Goal: Task Accomplishment & Management: Complete application form

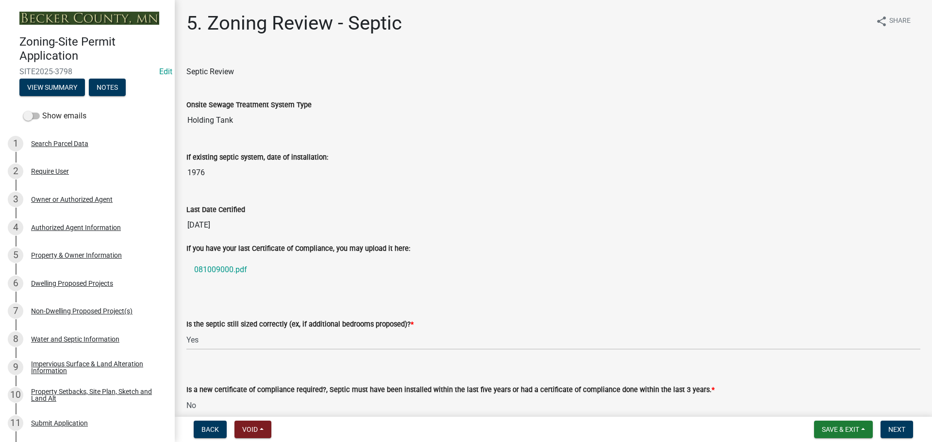
select select "b57b8896-1cf2-4a3f-b657-168f49e5b2e0"
select select "2fd537d7-74b1-4ff9-a84c-837cf5598f43"
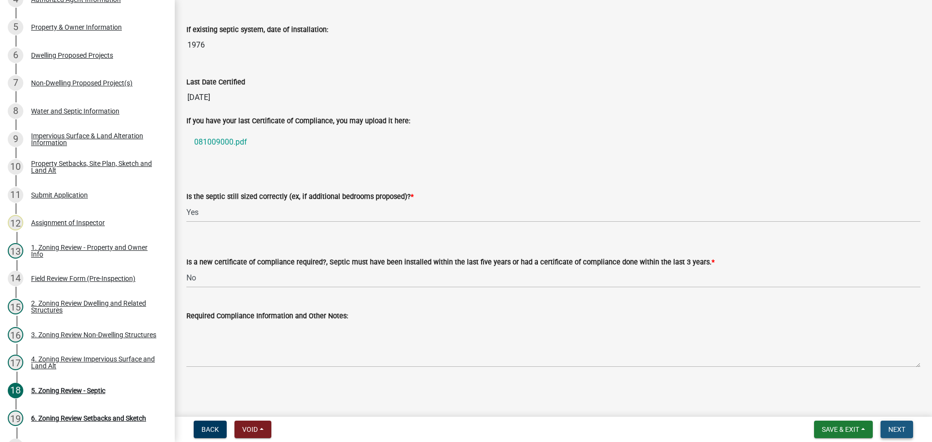
click at [892, 430] on span "Next" at bounding box center [896, 429] width 17 height 8
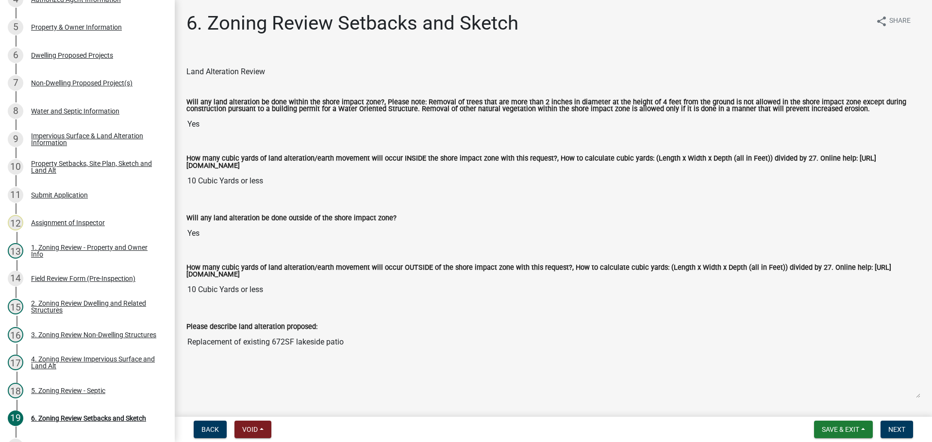
scroll to position [194, 0]
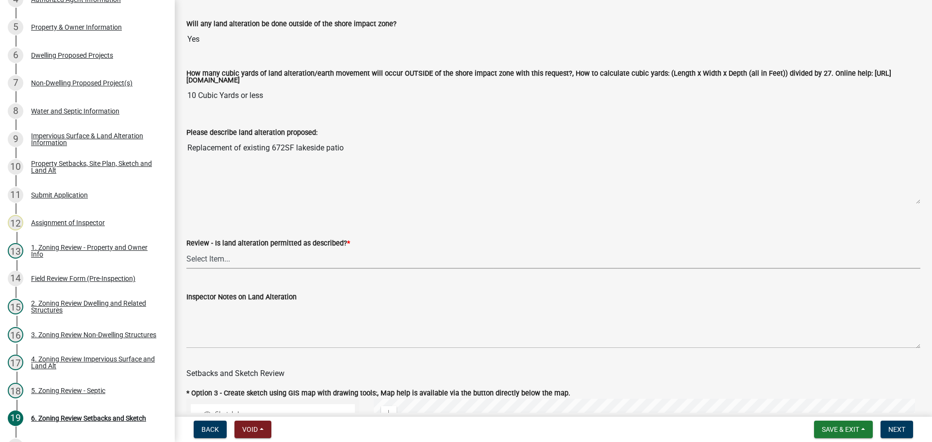
click at [265, 264] on select "Select Item... Yes No N/A" at bounding box center [553, 259] width 734 height 20
click at [186, 250] on select "Select Item... Yes No N/A" at bounding box center [553, 259] width 734 height 20
select select "cada6796-d529-4ebb-b6d4-faca8dd705c9"
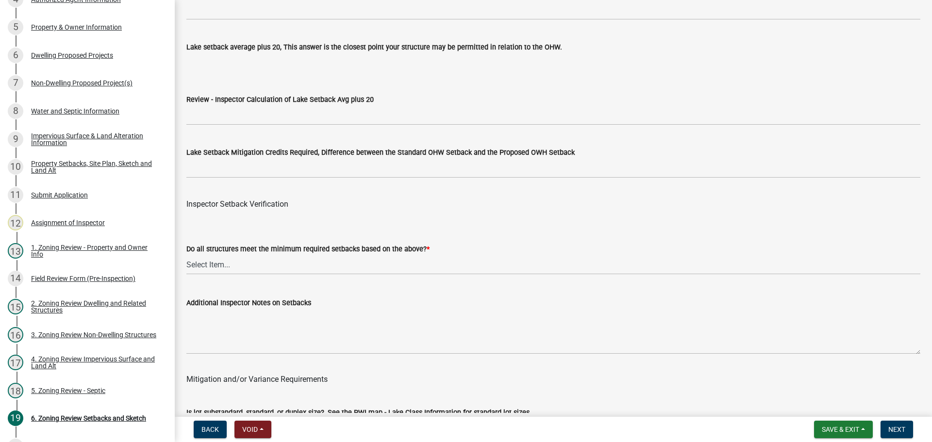
scroll to position [3057, 0]
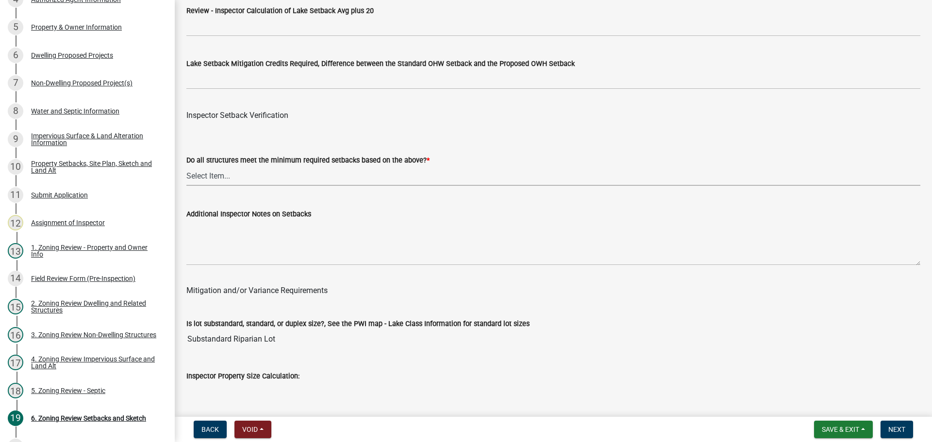
click at [254, 180] on select "Select Item... Yes No" at bounding box center [553, 176] width 734 height 20
click at [186, 168] on select "Select Item... Yes No" at bounding box center [553, 176] width 734 height 20
select select "1355ee8a-8cf1-4796-8594-a9df27e9dfb0"
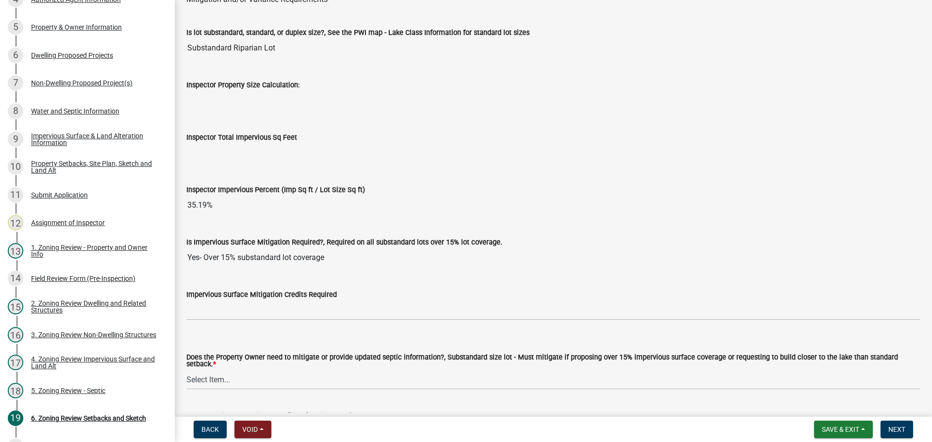
scroll to position [3445, 0]
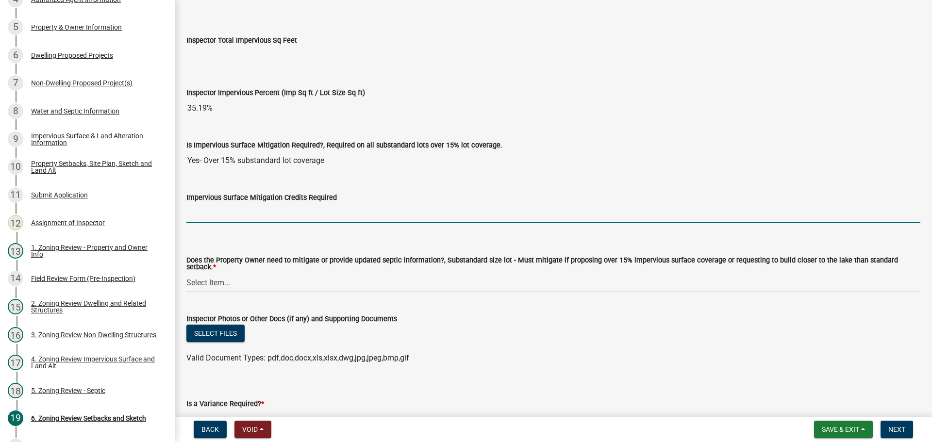
click at [230, 221] on input "text" at bounding box center [553, 213] width 734 height 20
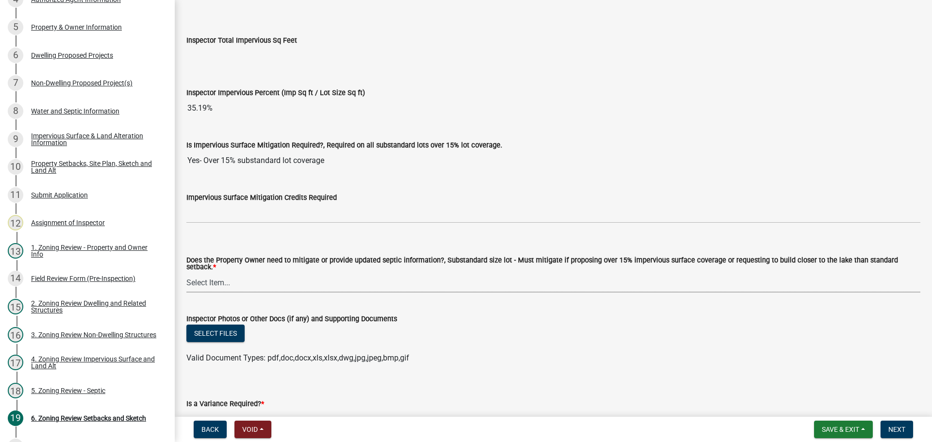
click at [356, 284] on select "Select Item... No Mitigation or additional Septic Information is required Septi…" at bounding box center [553, 283] width 734 height 20
click at [186, 273] on select "Select Item... No Mitigation or additional Septic Information is required Septi…" at bounding box center [553, 283] width 734 height 20
select select "a7004669-0ff0-465a-b179-1de6825d9b03"
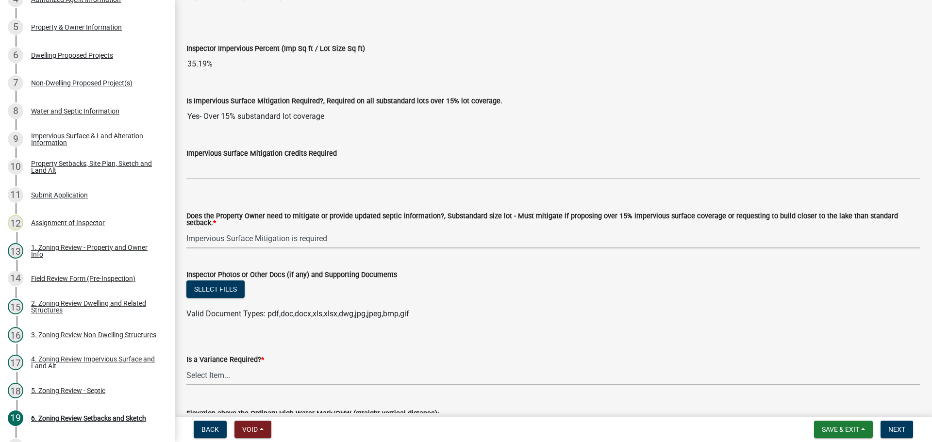
scroll to position [3558, 0]
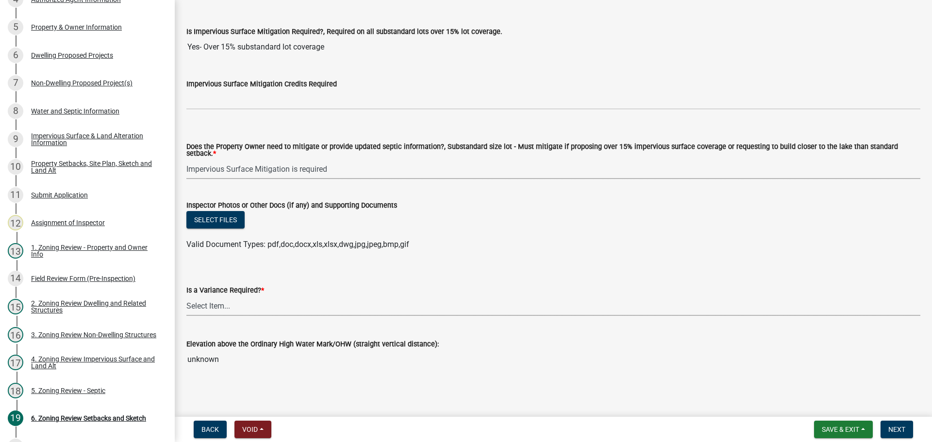
click at [243, 304] on select "Select Item... Yes No" at bounding box center [553, 306] width 734 height 20
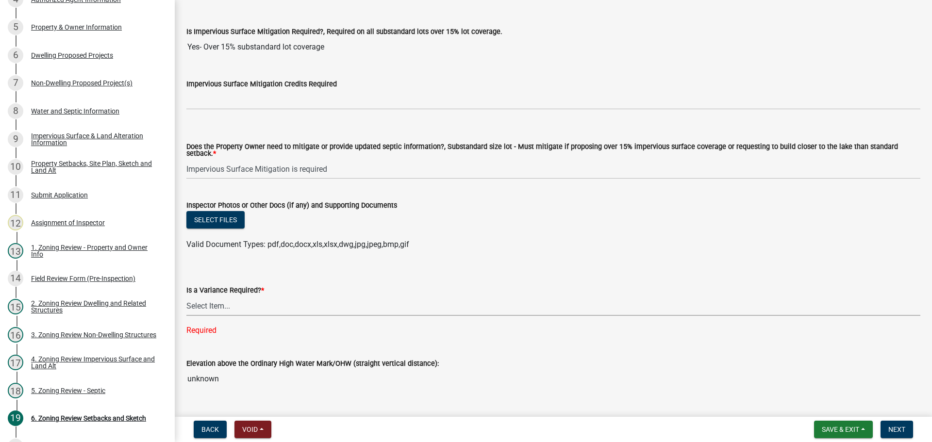
click at [249, 301] on select "Select Item... Yes No" at bounding box center [553, 306] width 734 height 20
click at [186, 296] on select "Select Item... Yes No" at bounding box center [553, 306] width 734 height 20
select select "85222867-c0e4-455d-bb09-3719d34dbab5"
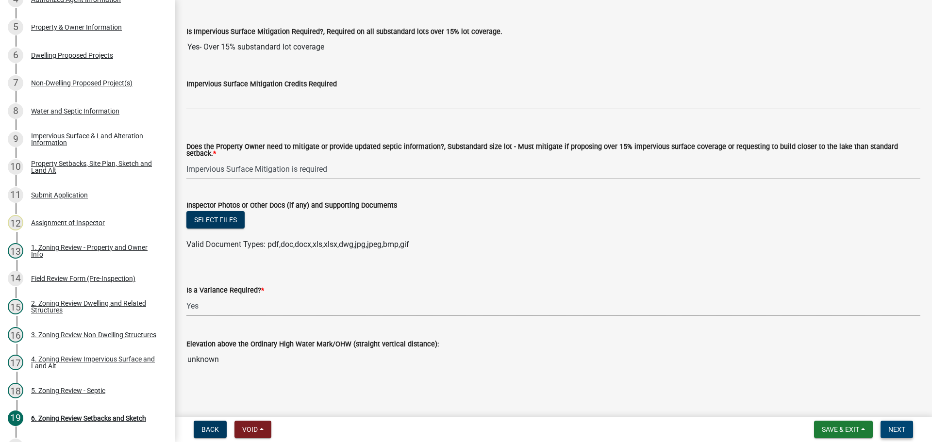
drag, startPoint x: 892, startPoint y: 429, endPoint x: 594, endPoint y: 147, distance: 410.5
click at [890, 427] on span "Next" at bounding box center [896, 429] width 17 height 8
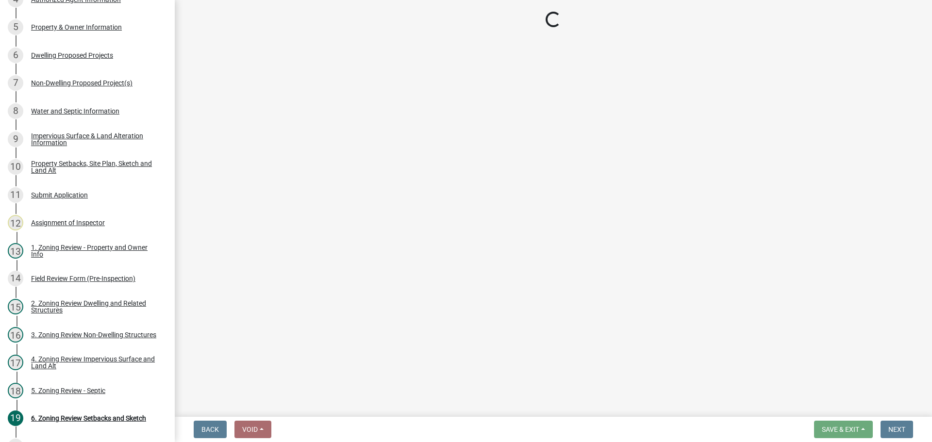
scroll to position [424, 0]
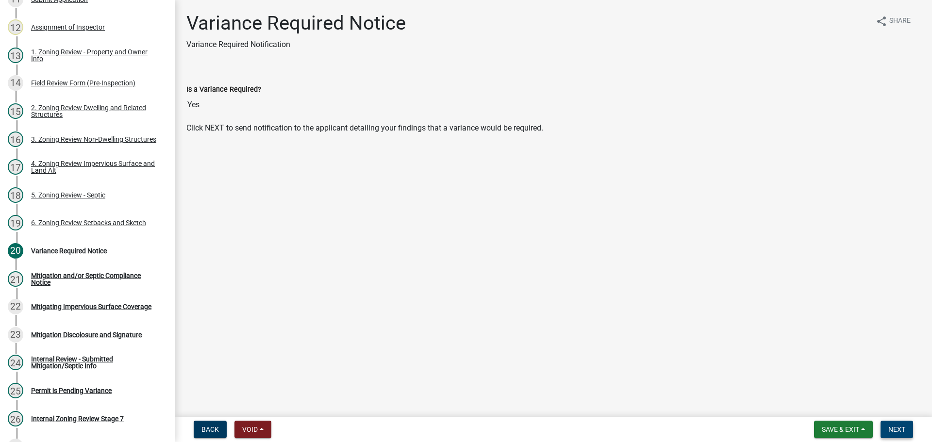
click at [895, 429] on span "Next" at bounding box center [896, 429] width 17 height 8
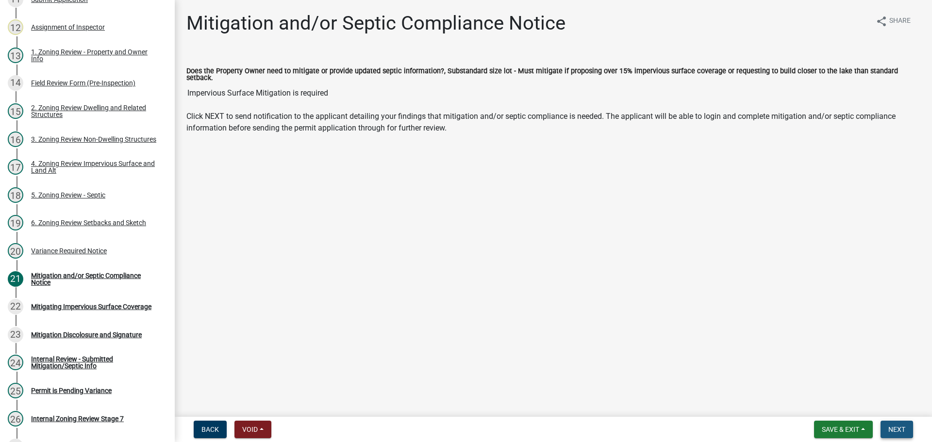
click at [894, 433] on span "Next" at bounding box center [896, 429] width 17 height 8
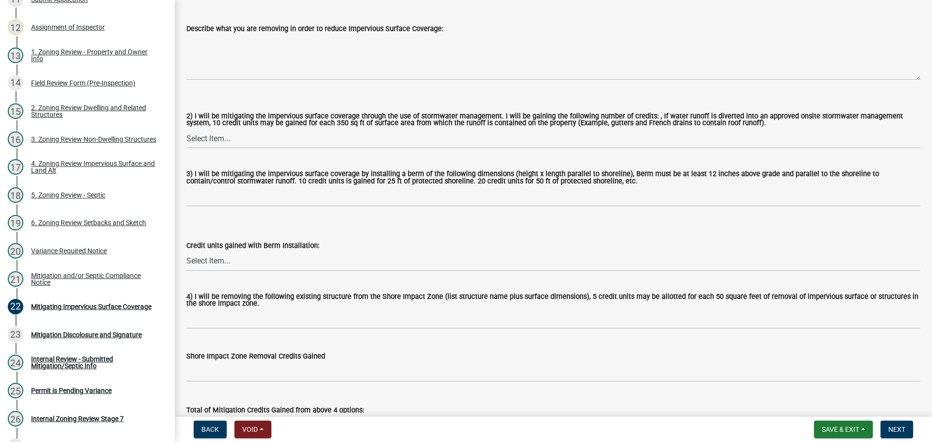
scroll to position [442, 0]
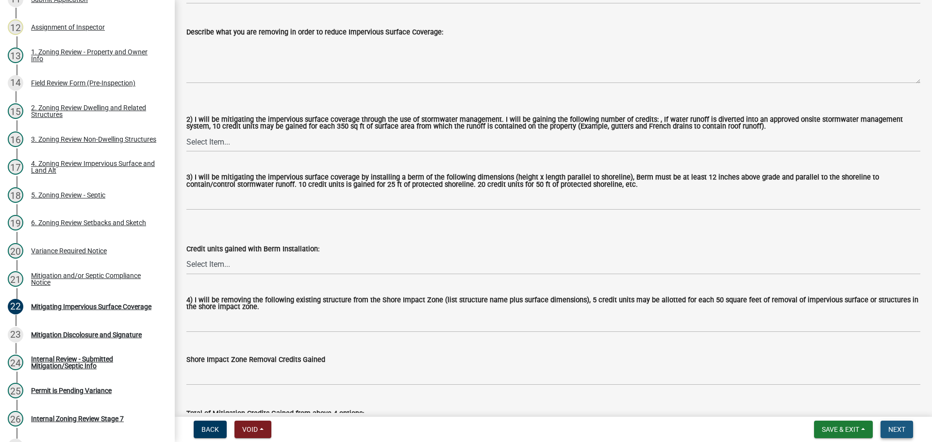
click at [907, 432] on button "Next" at bounding box center [896, 429] width 33 height 17
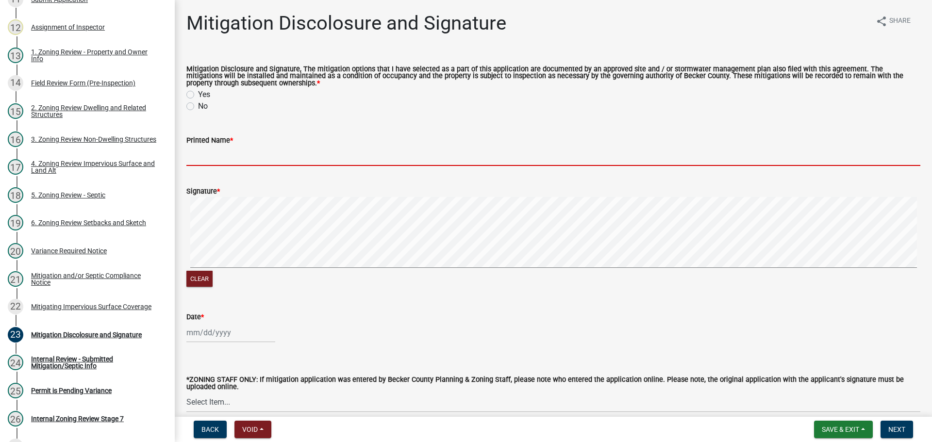
click at [241, 157] on input "Printed Name *" at bounding box center [553, 156] width 734 height 20
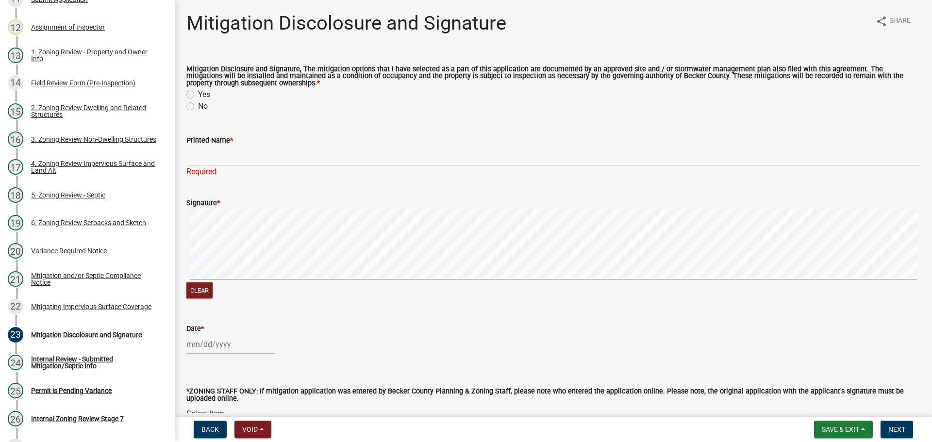
click at [198, 95] on label "Yes" at bounding box center [204, 95] width 12 height 12
click at [198, 95] on input "Yes" at bounding box center [201, 92] width 6 height 6
radio input "true"
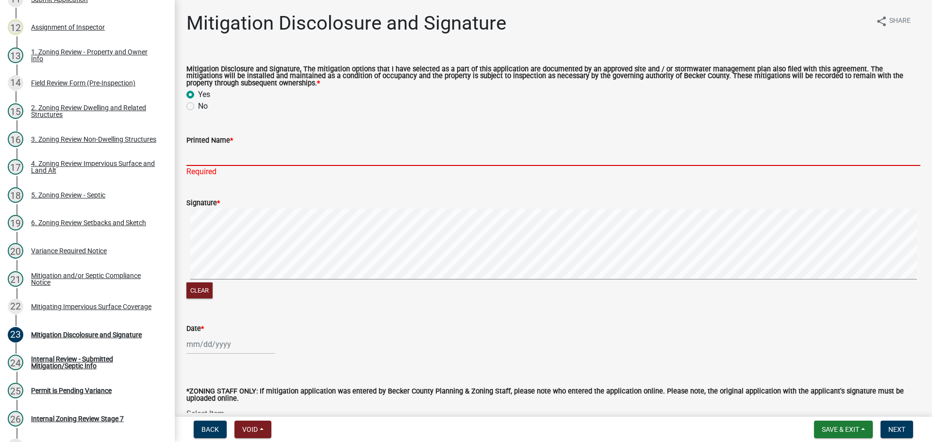
drag, startPoint x: 213, startPoint y: 161, endPoint x: 308, endPoint y: 106, distance: 108.7
click at [213, 161] on input "Printed Name *" at bounding box center [553, 156] width 734 height 20
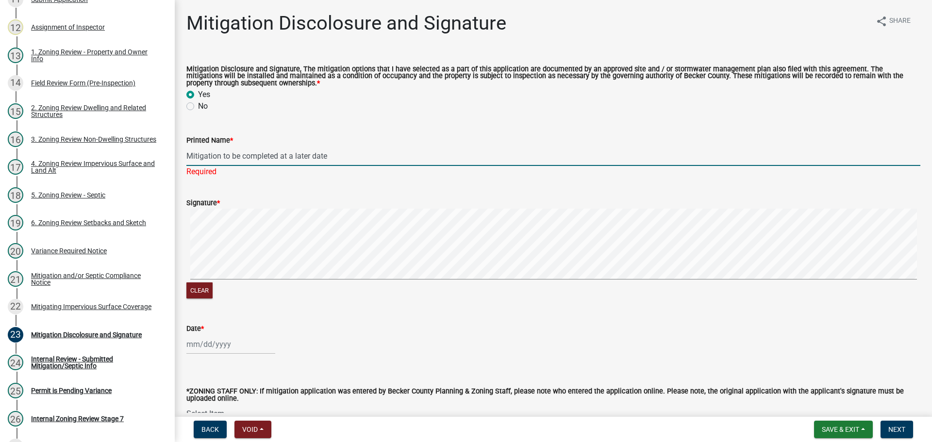
type input "Mitigation to be completed at a later date"
select select "9"
select select "2025"
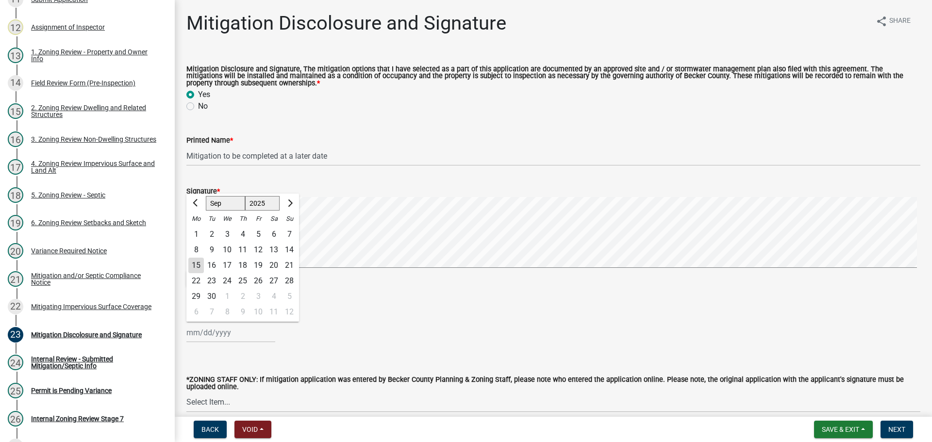
click at [207, 343] on wm-data-entity-input "Date * [PERSON_NAME] Apr May Jun [DATE] Aug Sep Oct Nov [DATE] 1526 1527 1528 1…" at bounding box center [553, 324] width 734 height 54
click at [196, 266] on div "15" at bounding box center [196, 266] width 16 height 16
type input "[DATE]"
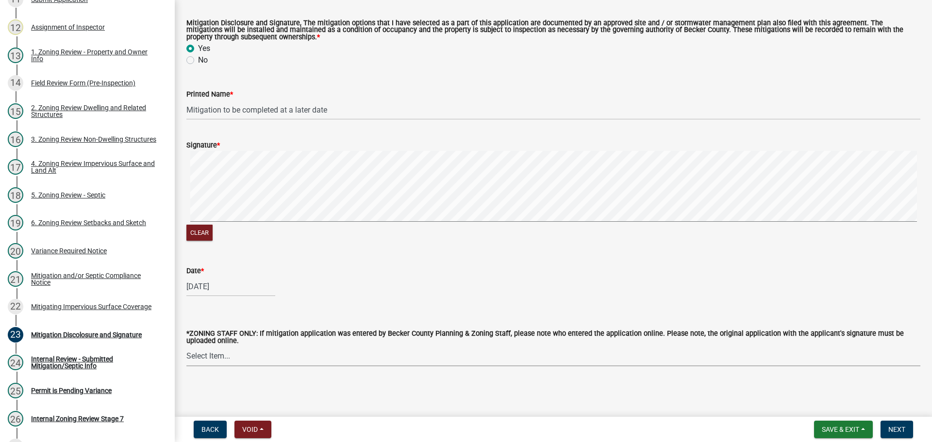
click at [281, 360] on select "Select Item... [PERSON_NAME] [PERSON_NAME] [PERSON_NAME] [PERSON_NAME] [PERSON_…" at bounding box center [553, 356] width 734 height 20
click at [186, 346] on select "Select Item... [PERSON_NAME] [PERSON_NAME] [PERSON_NAME] [PERSON_NAME] [PERSON_…" at bounding box center [553, 356] width 734 height 20
select select "46a4e5dd-5e54-4833-a695-492bd64ca2bd"
click at [893, 430] on span "Next" at bounding box center [896, 429] width 17 height 8
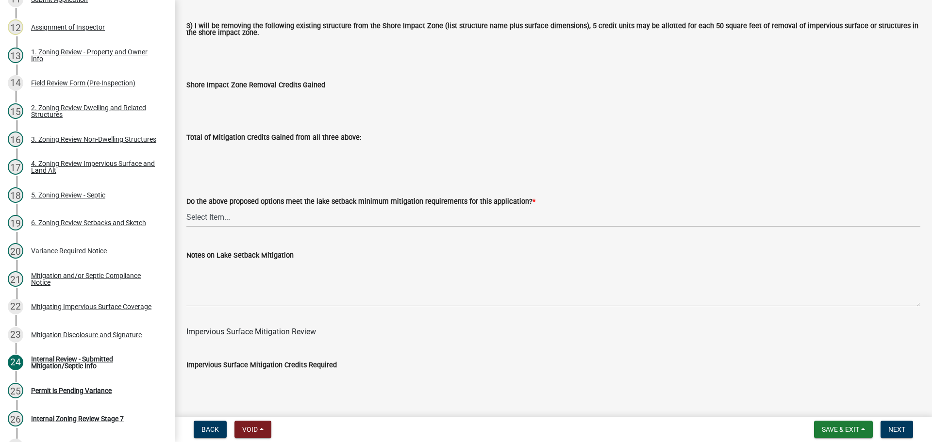
scroll to position [437, 0]
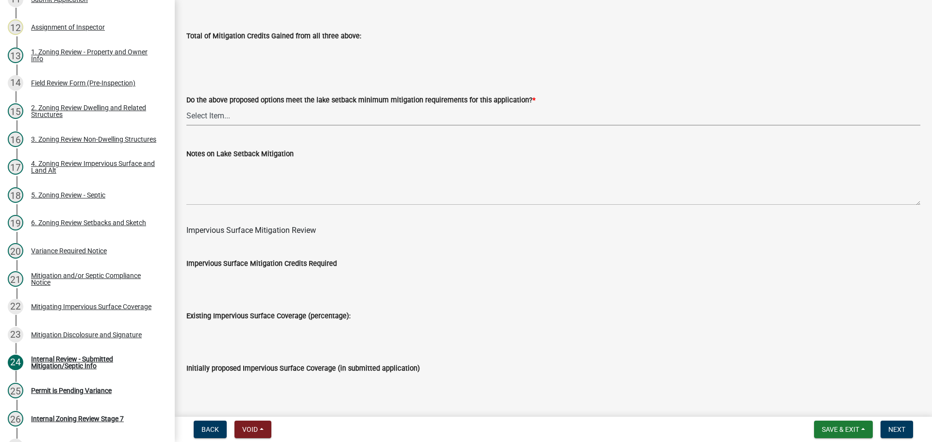
click at [385, 124] on select "Select Item... Yes No N/A" at bounding box center [553, 116] width 734 height 20
click at [186, 107] on select "Select Item... Yes No N/A" at bounding box center [553, 116] width 734 height 20
select select "3c1f8d6b-579d-432e-8025-577b25e6634c"
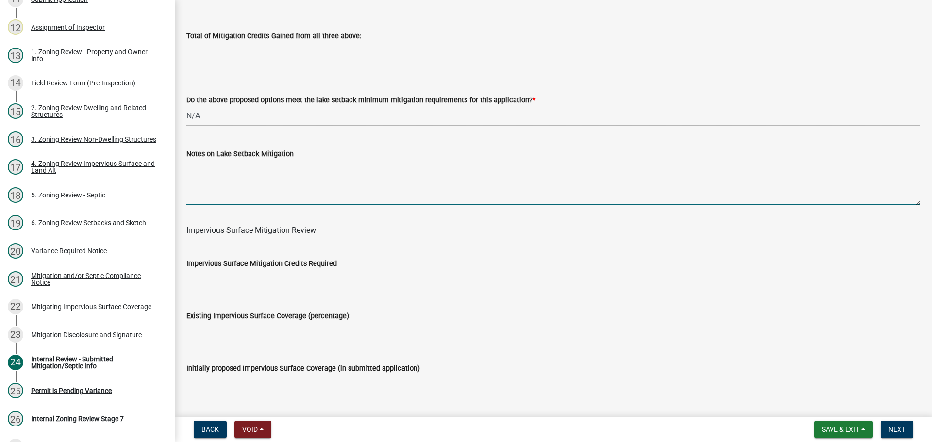
click at [313, 186] on textarea "Notes on Lake Setback Mitigation" at bounding box center [553, 183] width 734 height 46
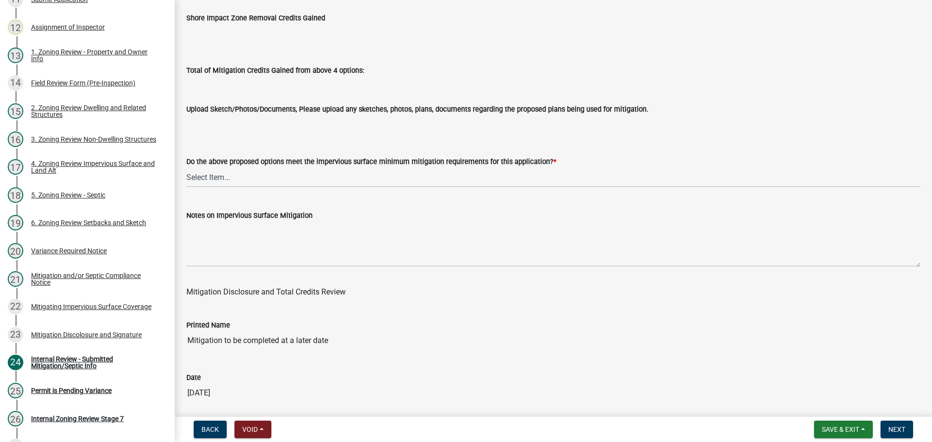
scroll to position [1212, 0]
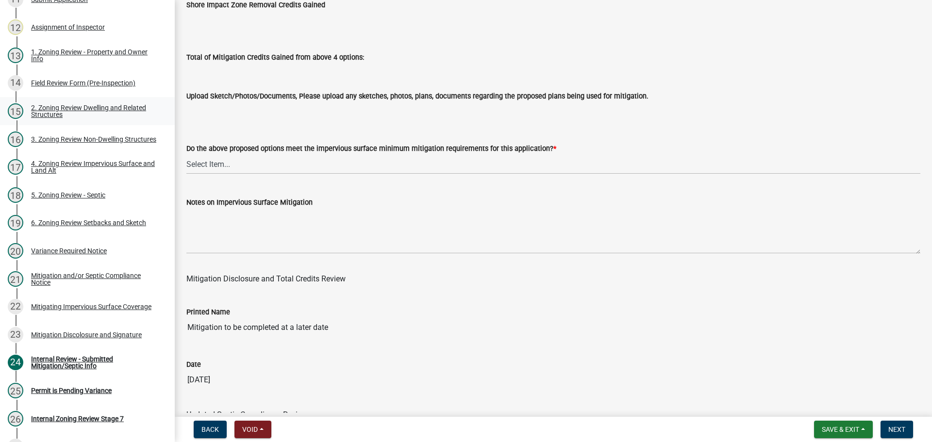
type textarea "Mitigation to be completed at a later date."
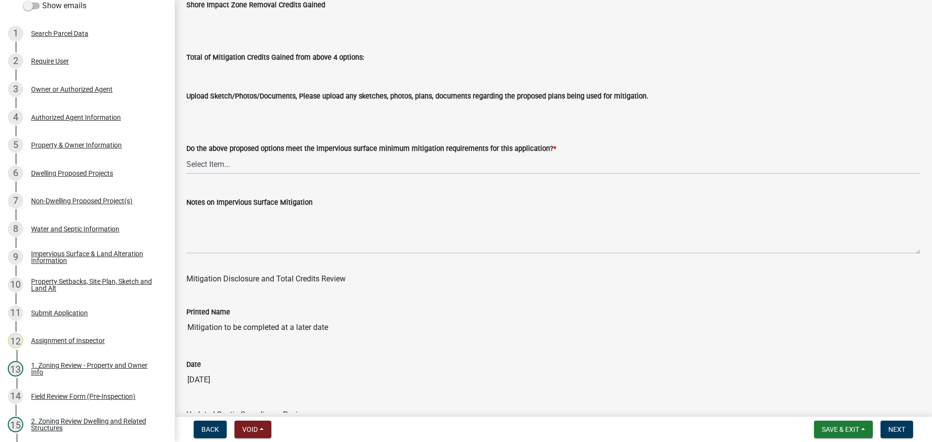
scroll to position [0, 0]
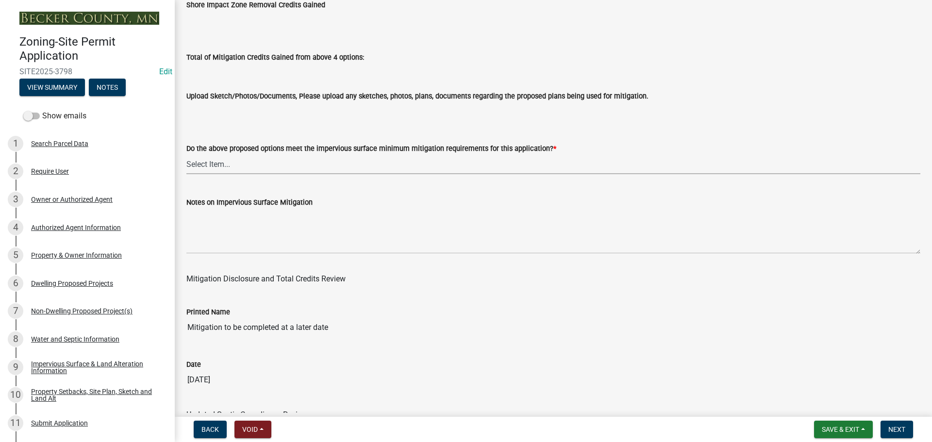
click at [290, 170] on select "Select Item... Yes No N/A" at bounding box center [553, 164] width 734 height 20
click at [186, 157] on select "Select Item... Yes No N/A" at bounding box center [553, 164] width 734 height 20
select select "82b40ee2-eecf-4030-bf74-68e7b0543f30"
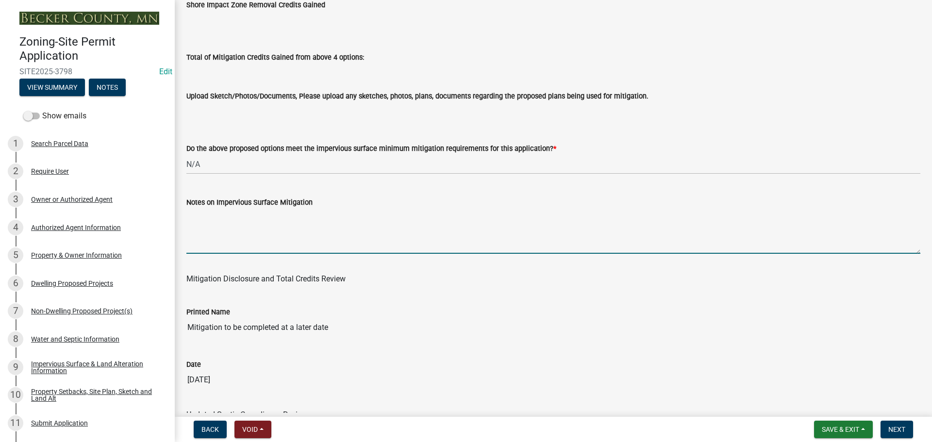
click at [369, 240] on textarea "Notes on Impervious Surface Mitigation" at bounding box center [553, 231] width 734 height 46
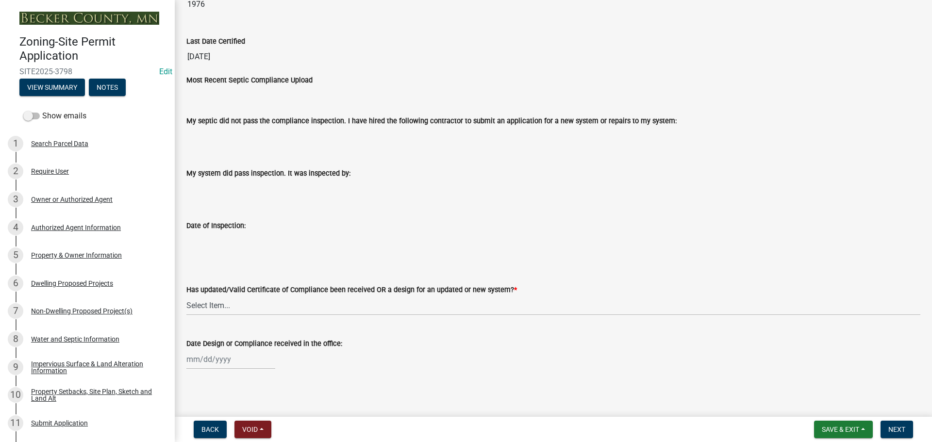
scroll to position [1729, 0]
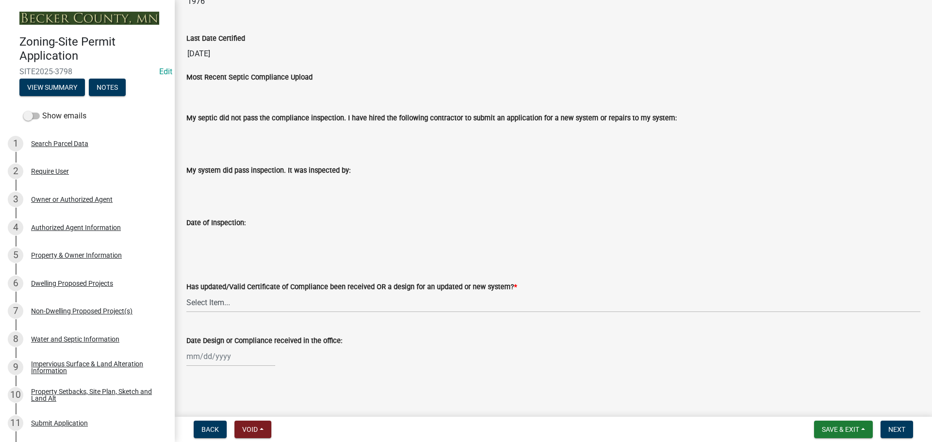
type textarea "Mitigation to be completed at a later date."
click at [341, 302] on select "Select Item... Yes No N/A New System Confirmed with Designer/Installer" at bounding box center [553, 303] width 734 height 20
click at [186, 293] on select "Select Item... Yes No N/A New System Confirmed with Designer/Installer" at bounding box center [553, 303] width 734 height 20
select select "787cab03-3b7e-4f60-aadb-ed353800043b"
click at [902, 429] on span "Next" at bounding box center [896, 429] width 17 height 8
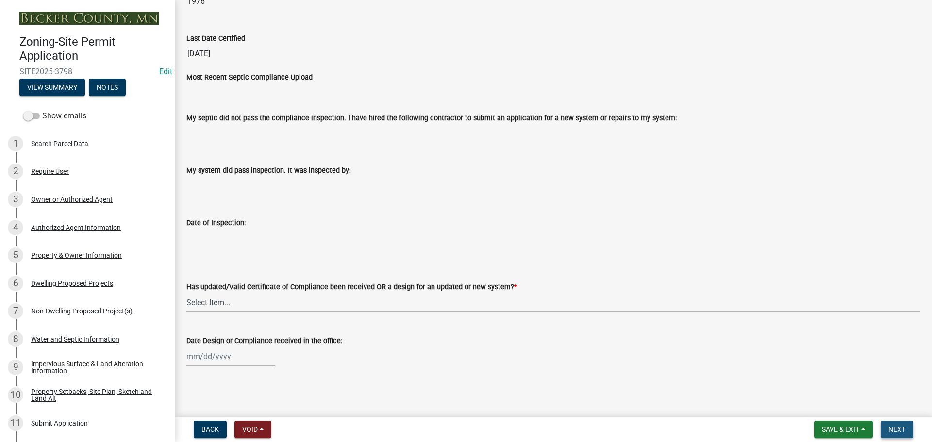
scroll to position [0, 0]
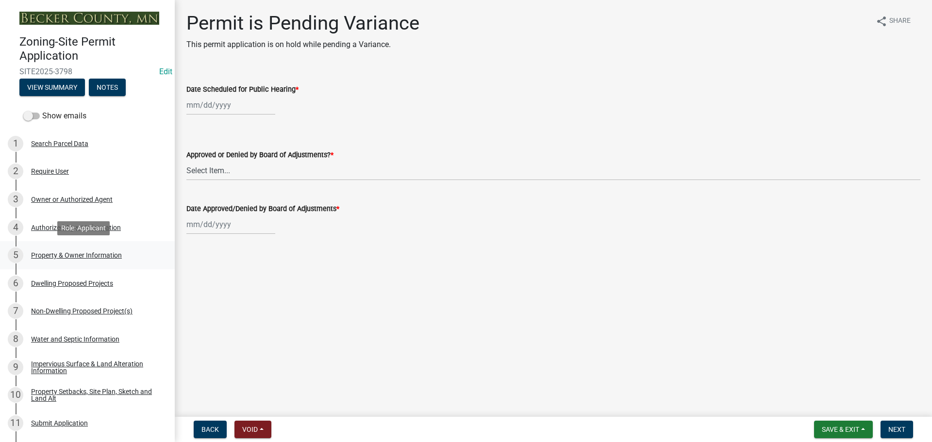
click at [80, 255] on div "Property & Owner Information" at bounding box center [76, 255] width 91 height 7
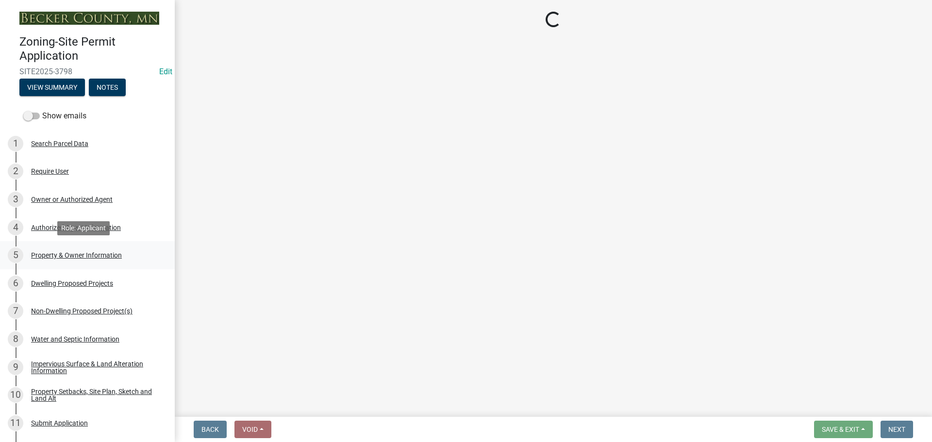
select select "a752e4d6-14bd-4f0f-bfe8-5b67ead45659"
select select "9319189b-bfdc-4147-b381-5e16084c0e7a"
select select "f87eba17-8ed9-4ad8-aefc-fe36a3f3544b"
select select "5a5634ed-f11e-4c7b-90e1-096e6cfd17b9"
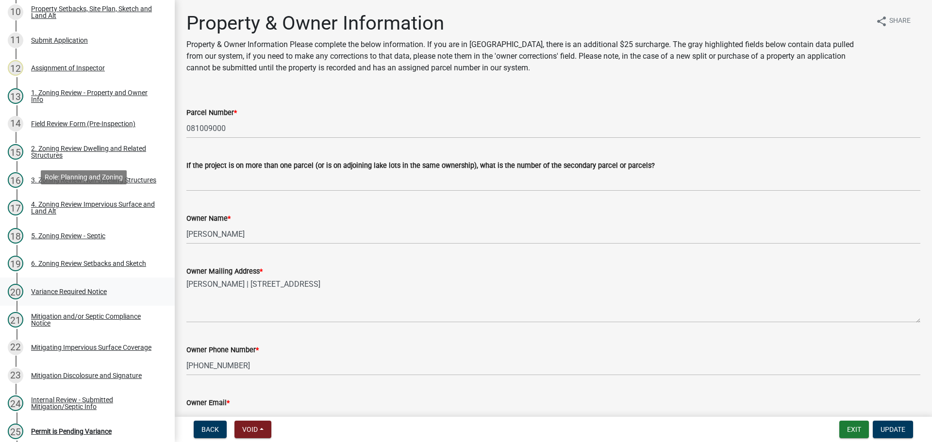
scroll to position [485, 0]
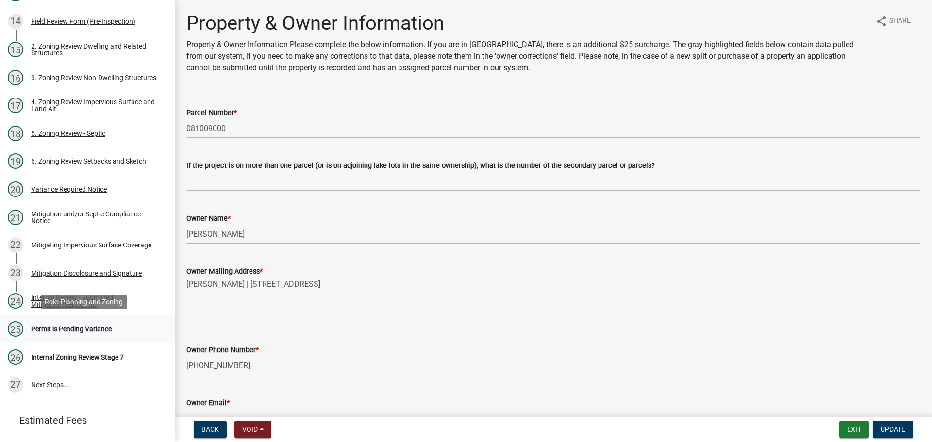
click at [82, 330] on div "Permit is Pending Variance" at bounding box center [71, 329] width 81 height 7
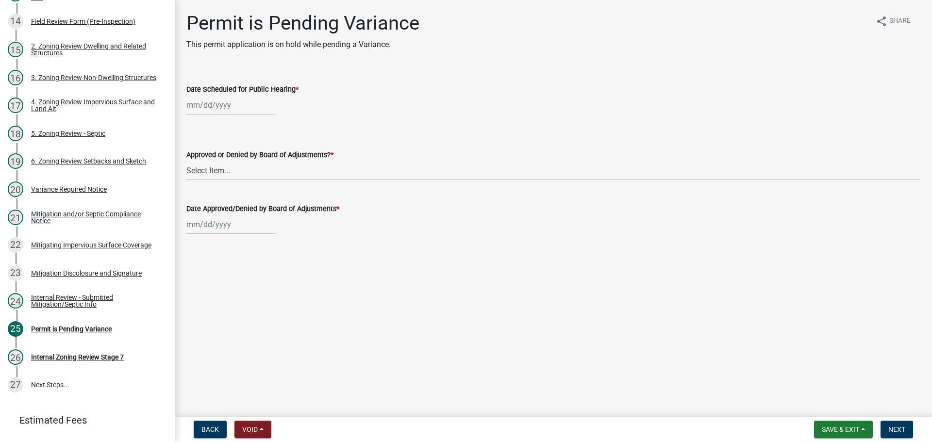
click at [228, 106] on div at bounding box center [230, 105] width 89 height 20
select select "9"
select select "2025"
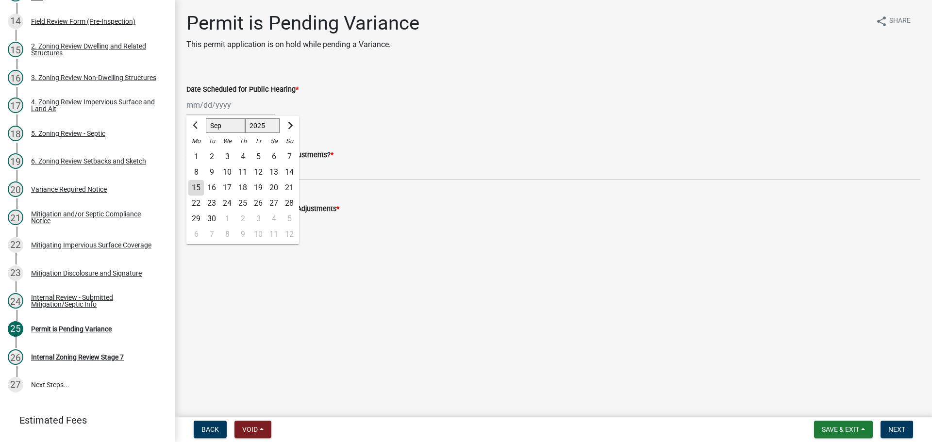
click at [243, 172] on div "11" at bounding box center [243, 172] width 16 height 16
type input "[DATE]"
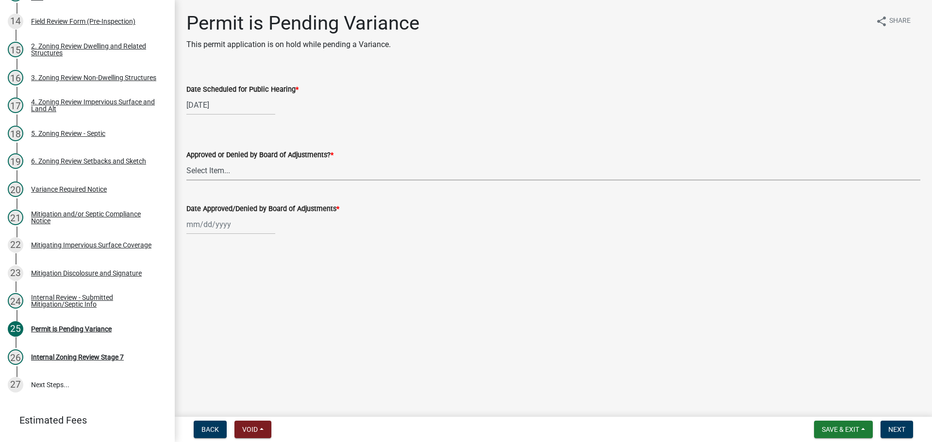
click at [237, 167] on select "Select Item... Approved Denied Tabled" at bounding box center [553, 171] width 734 height 20
click at [186, 161] on select "Select Item... Approved Denied Tabled" at bounding box center [553, 171] width 734 height 20
select select "9d2e5513-a10d-47ab-bf6e-0172cf794947"
click at [228, 222] on div at bounding box center [230, 224] width 89 height 20
select select "9"
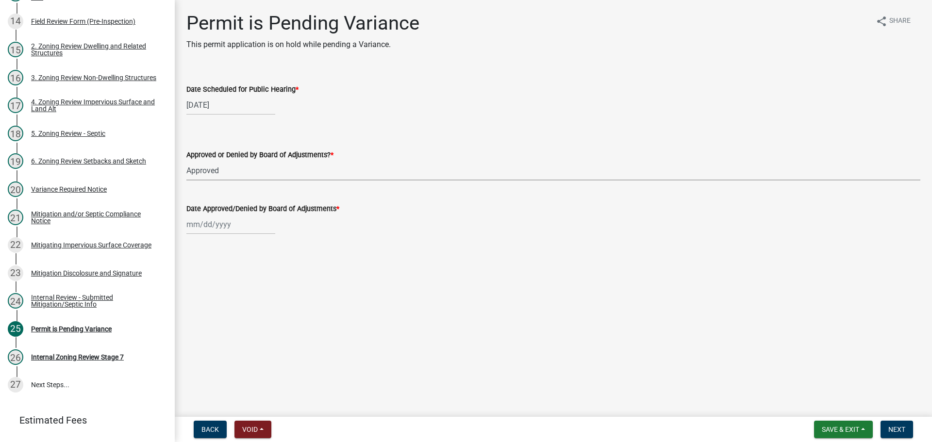
select select "2025"
drag, startPoint x: 241, startPoint y: 293, endPoint x: 268, endPoint y: 294, distance: 26.7
click at [241, 293] on div "11" at bounding box center [243, 292] width 16 height 16
type input "[DATE]"
click at [893, 429] on span "Next" at bounding box center [896, 429] width 17 height 8
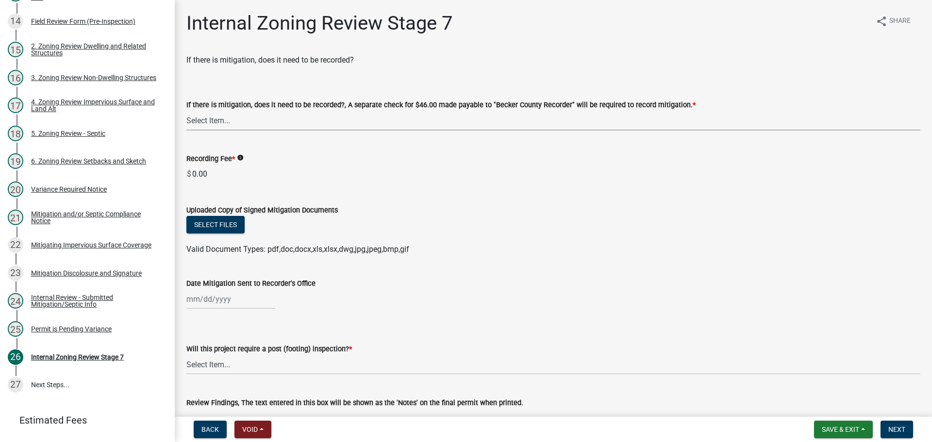
click at [358, 126] on select "Select Item... Yes No N/A" at bounding box center [553, 121] width 734 height 20
click at [186, 111] on select "Select Item... Yes No N/A" at bounding box center [553, 121] width 734 height 20
select select "e59fcb53-d9ed-466f-8c3e-33bb35216820"
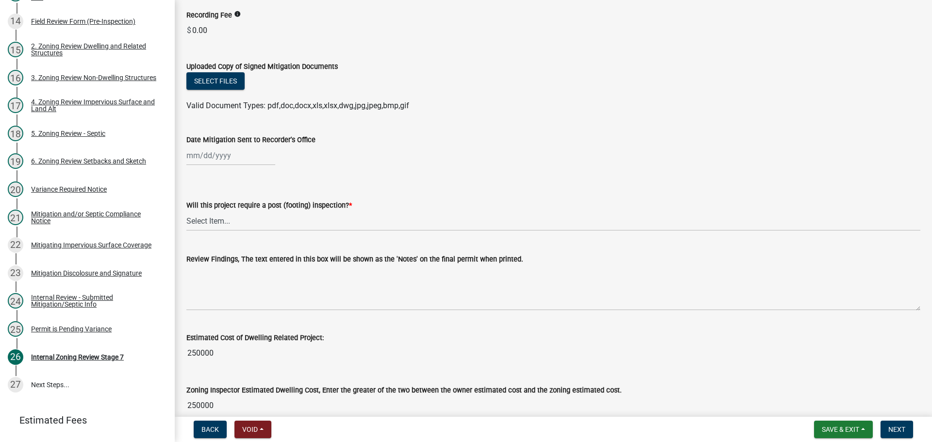
scroll to position [146, 0]
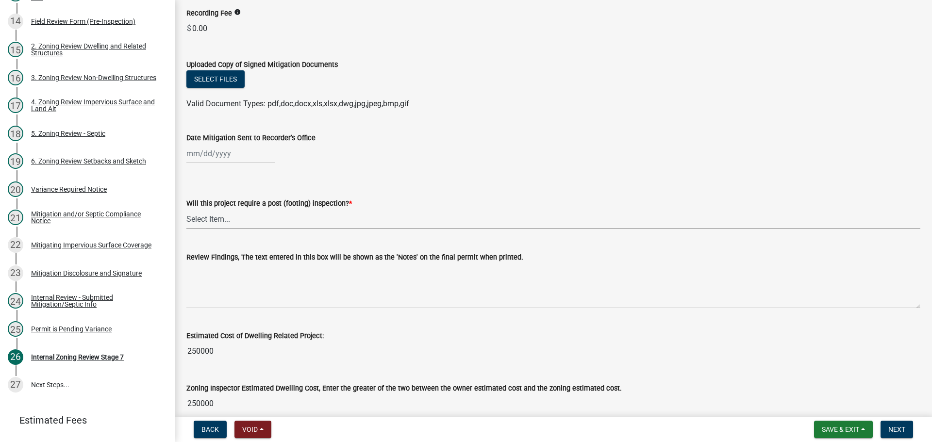
click at [260, 218] on select "Select Item... No Yes" at bounding box center [553, 219] width 734 height 20
click at [186, 209] on select "Select Item... No Yes" at bounding box center [553, 219] width 734 height 20
select select "74b00539-a6f1-4ef6-a890-a22a5fa5fedf"
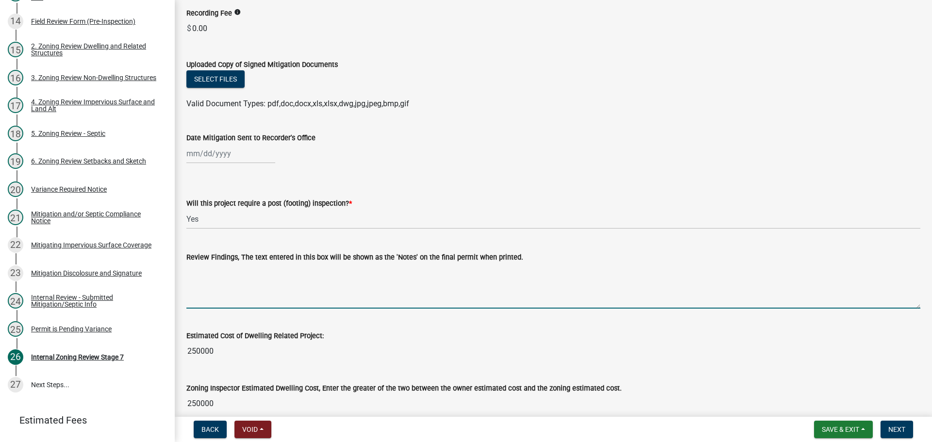
click at [255, 294] on textarea "Review Findings, The text entered in this box will be shown as the 'Notes' on t…" at bounding box center [553, 286] width 734 height 46
click at [288, 270] on textarea "Mitigation Required and to be recorded at a later date." at bounding box center [553, 286] width 734 height 46
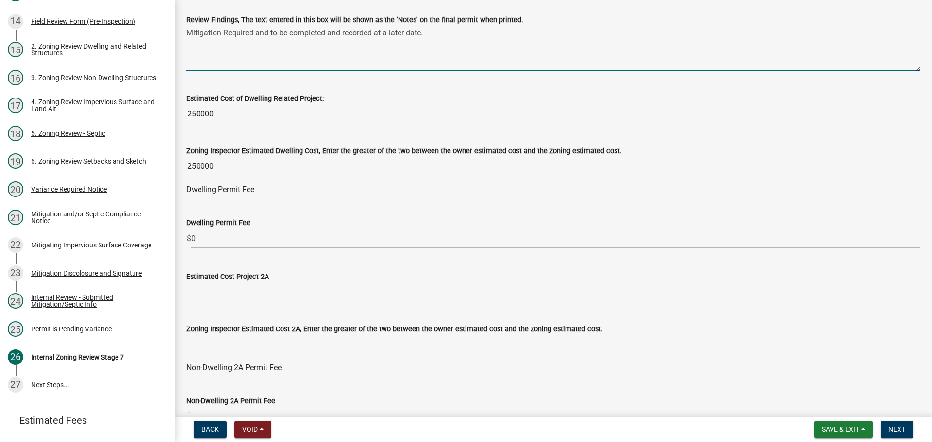
scroll to position [388, 0]
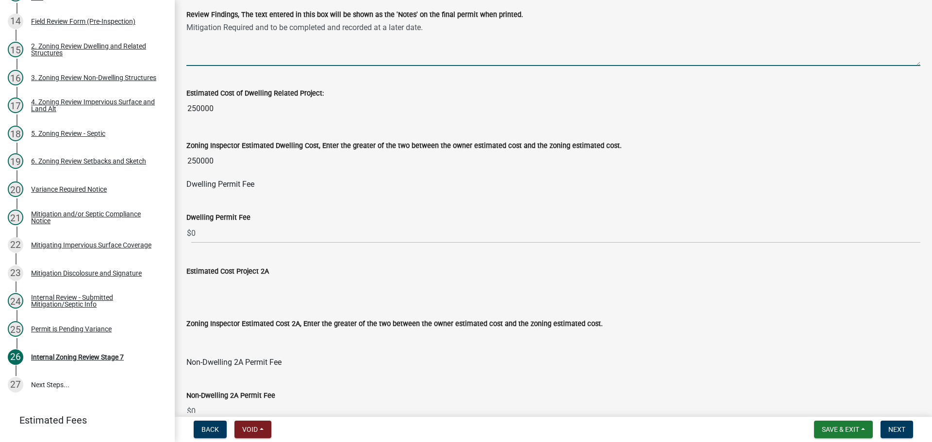
type textarea "Mitigation Required and to be completed and recorded at a later date."
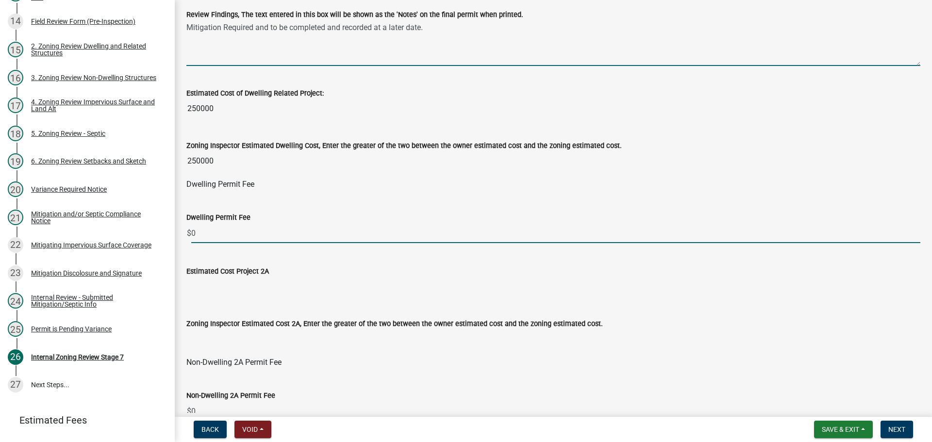
click at [225, 234] on input "0" at bounding box center [555, 233] width 729 height 20
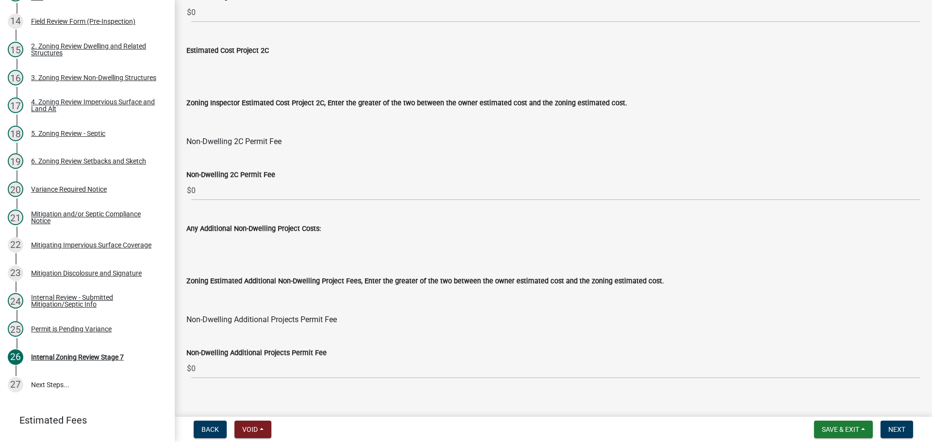
scroll to position [1067, 0]
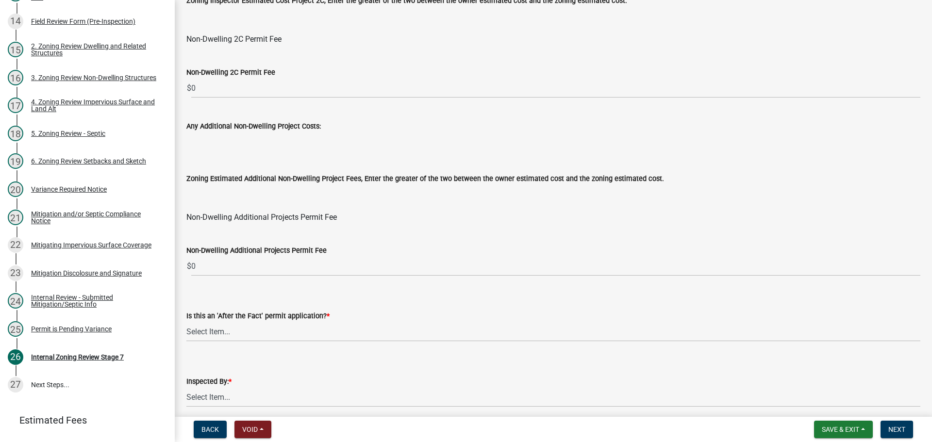
type input "810"
click at [256, 335] on select "Select Item... No Yes" at bounding box center [553, 332] width 734 height 20
click at [186, 322] on select "Select Item... No Yes" at bounding box center [553, 332] width 734 height 20
select select "bbe3a6c5-1893-4527-8578-ada07a3b8ea5"
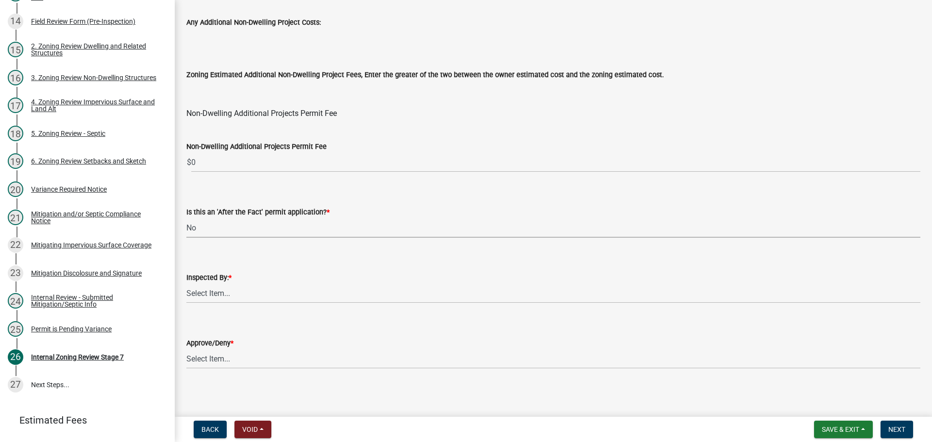
scroll to position [1174, 0]
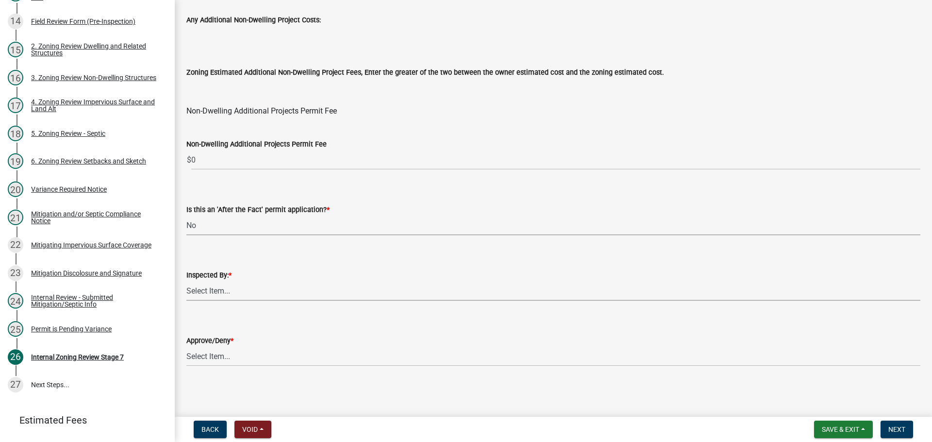
click at [227, 292] on select "Select Item... [PERSON_NAME] [PERSON_NAME] [PERSON_NAME] [PERSON_NAME] [PERSON_…" at bounding box center [553, 291] width 734 height 20
click at [186, 281] on select "Select Item... [PERSON_NAME] [PERSON_NAME] [PERSON_NAME] [PERSON_NAME] [PERSON_…" at bounding box center [553, 291] width 734 height 20
select select "46a4e5dd-5e54-4833-a695-492bd64ca2bd"
click at [190, 354] on select "Select Item... Approve Deny" at bounding box center [553, 356] width 734 height 20
click at [186, 346] on select "Select Item... Approve Deny" at bounding box center [553, 356] width 734 height 20
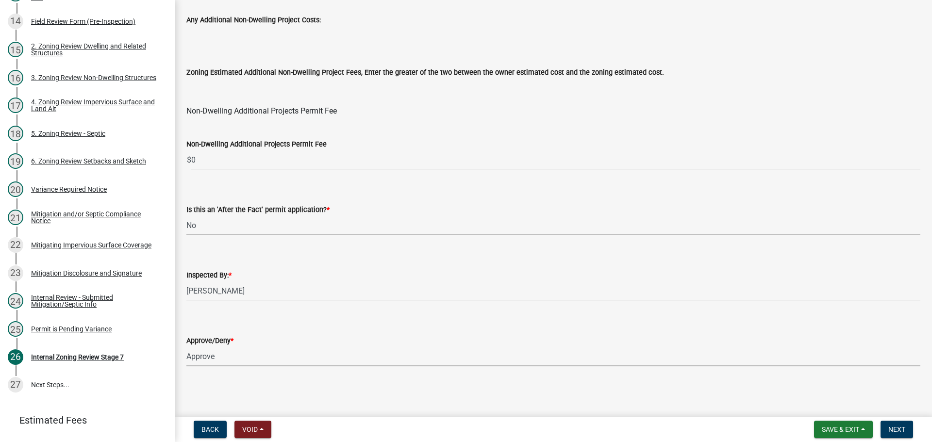
select select "97c9e5a4-d35f-4903-ad68-b764687ac9e9"
click at [902, 431] on span "Next" at bounding box center [896, 429] width 17 height 8
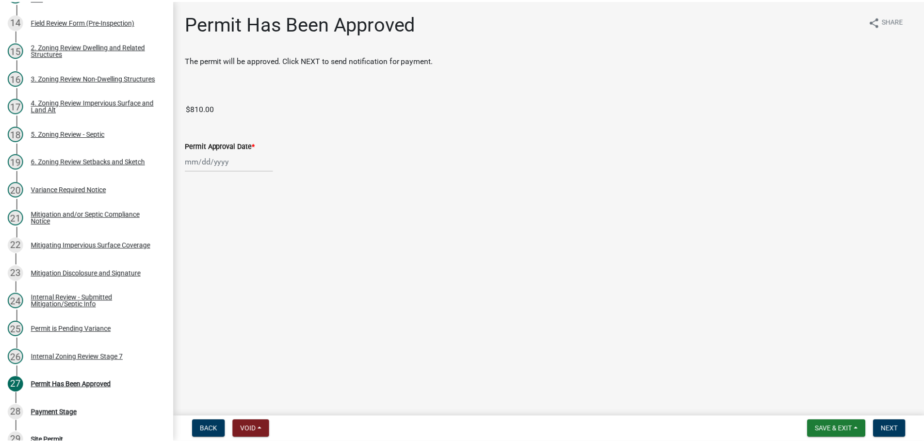
scroll to position [597, 0]
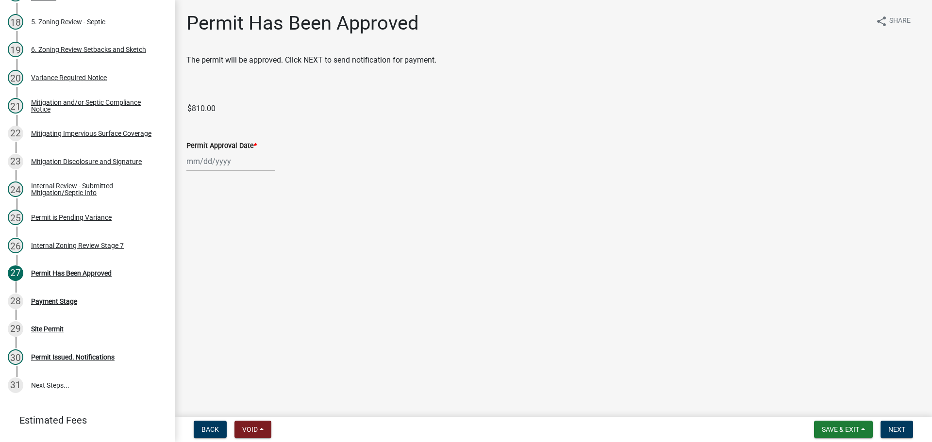
select select "9"
select select "2025"
click at [193, 158] on div "[PERSON_NAME] Feb Mar Apr [PERSON_NAME][DATE] Oct Nov [DATE] 1526 1527 1528 152…" at bounding box center [230, 161] width 89 height 20
click at [195, 242] on div "15" at bounding box center [196, 244] width 16 height 16
type input "[DATE]"
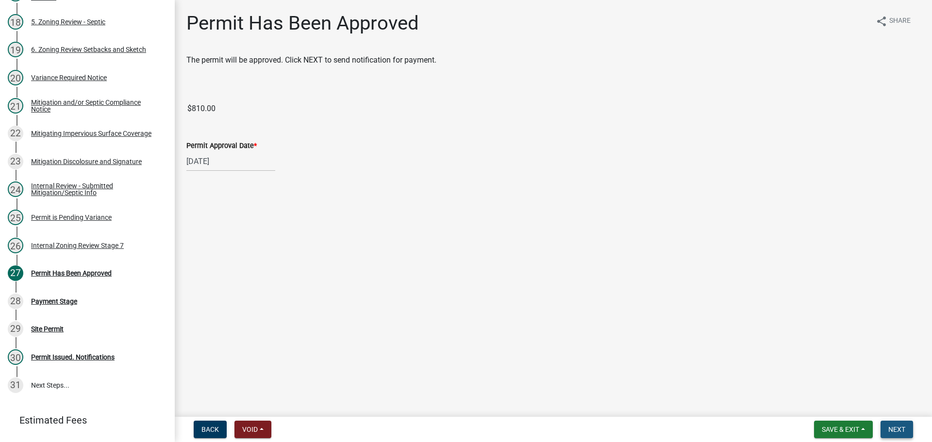
click at [902, 430] on span "Next" at bounding box center [896, 429] width 17 height 8
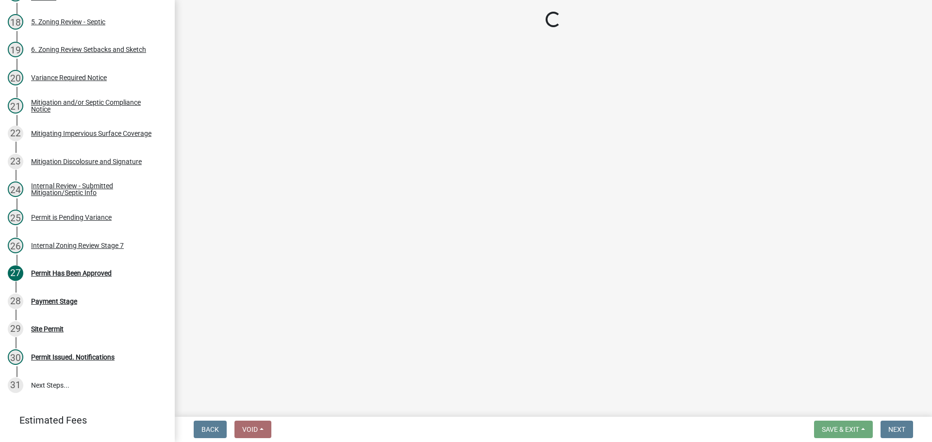
select select "3: 3"
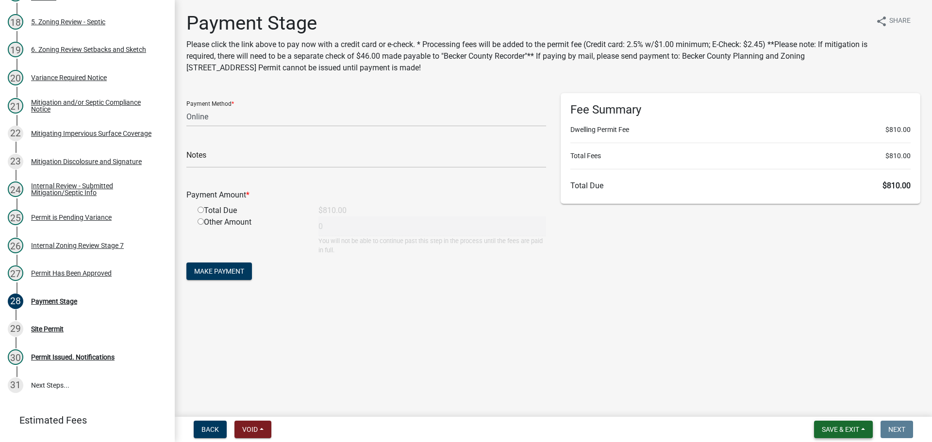
click at [821, 429] on span "Save & Exit" at bounding box center [839, 429] width 37 height 8
click at [821, 410] on button "Save & Exit" at bounding box center [834, 404] width 78 height 23
